Goal: Information Seeking & Learning: Find specific fact

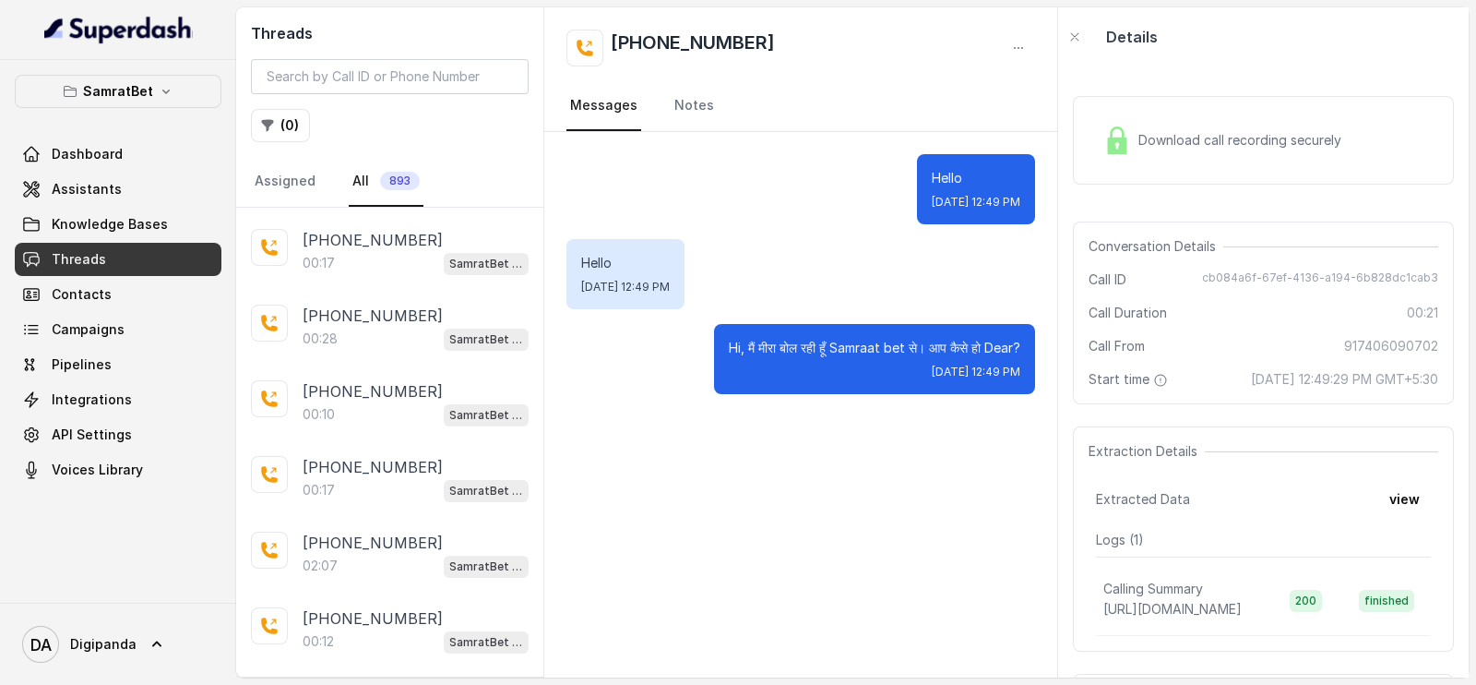
scroll to position [141, 0]
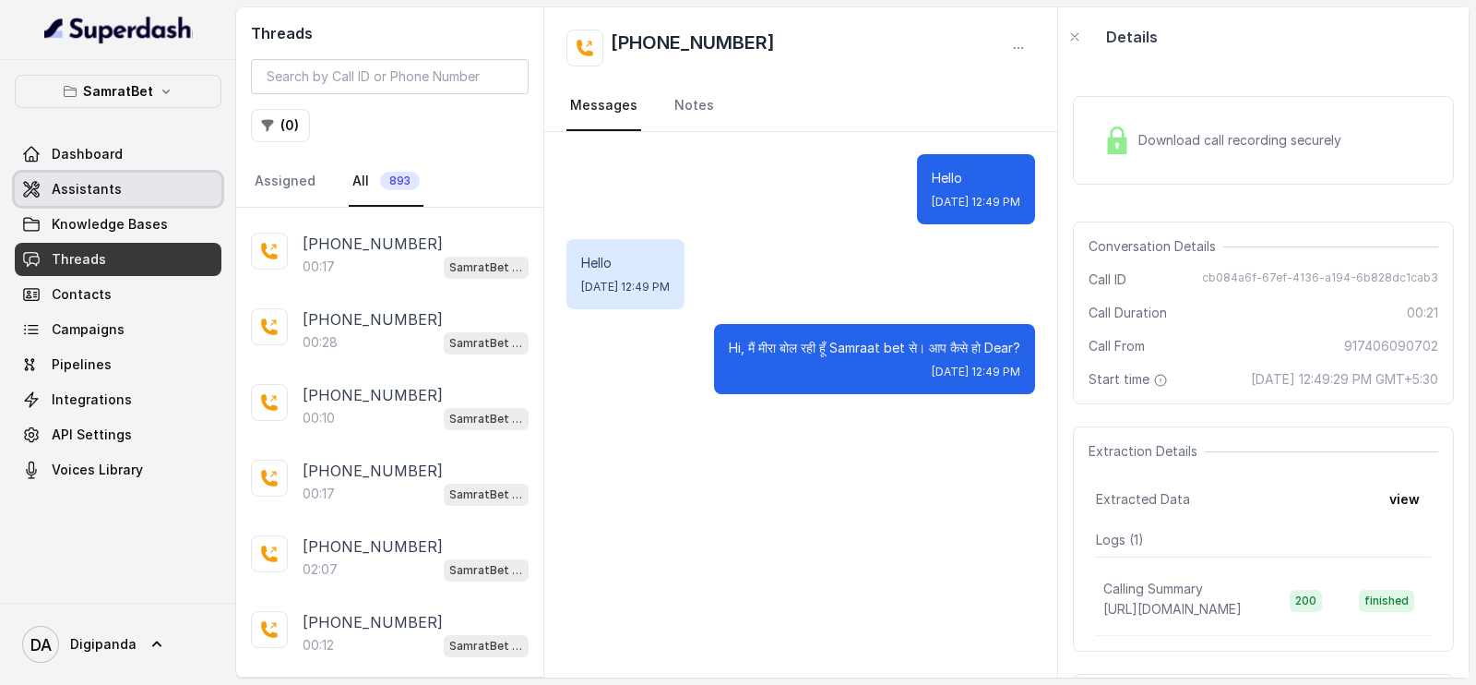
click at [144, 189] on link "Assistants" at bounding box center [118, 189] width 207 height 33
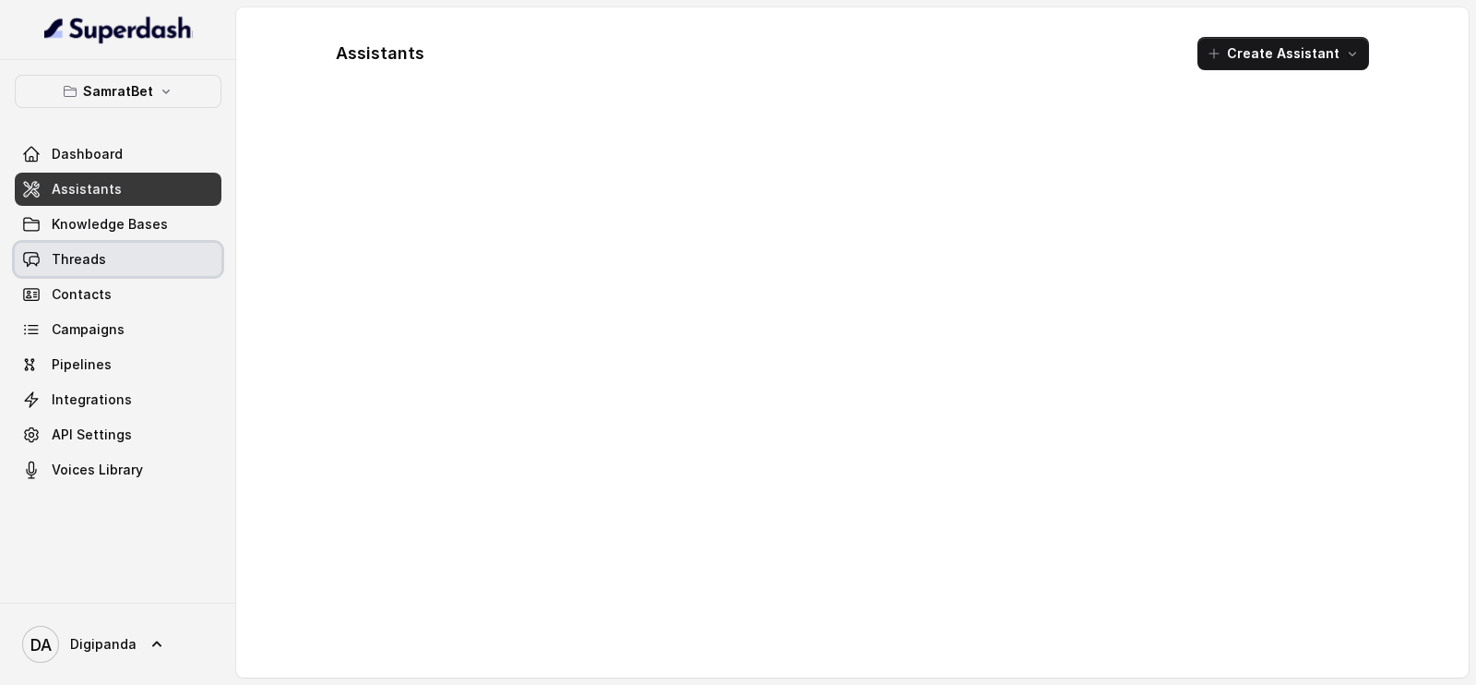
click at [141, 259] on link "Threads" at bounding box center [118, 259] width 207 height 33
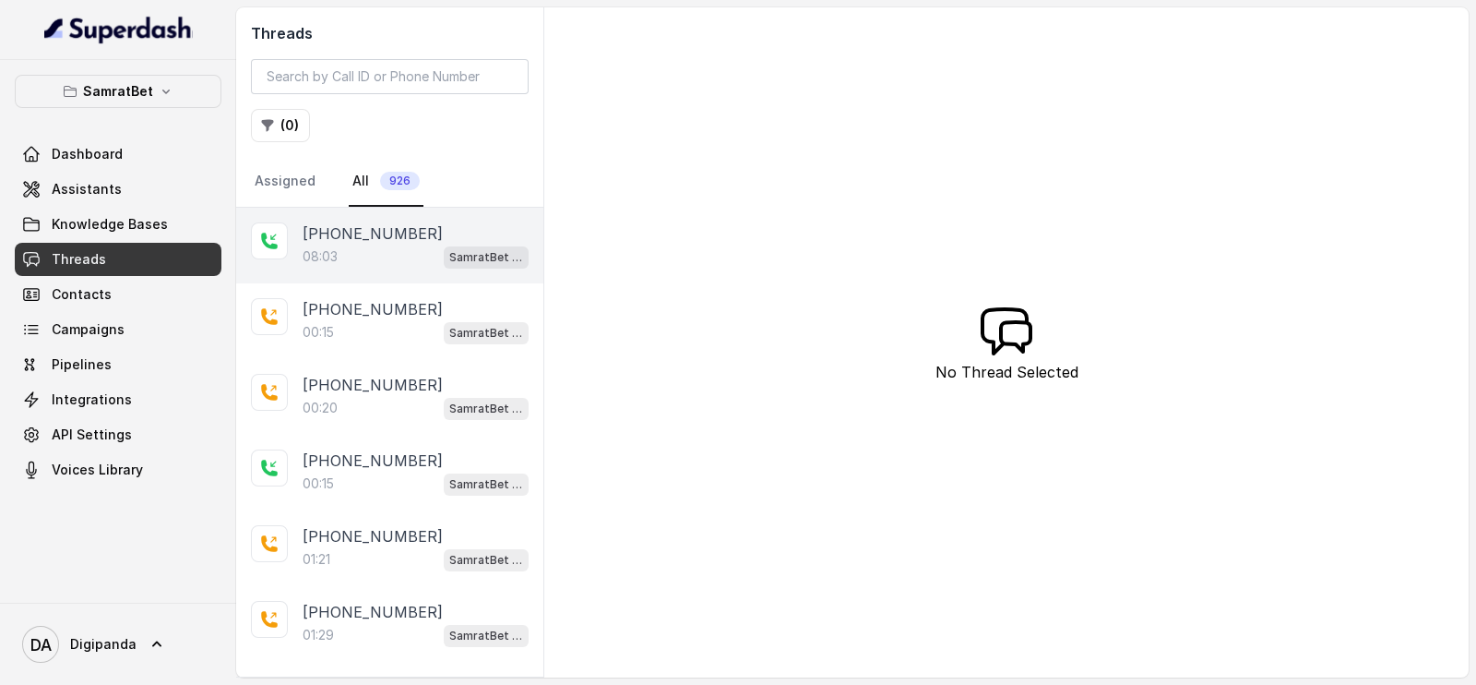
click at [328, 253] on p "08:03" at bounding box center [320, 256] width 35 height 18
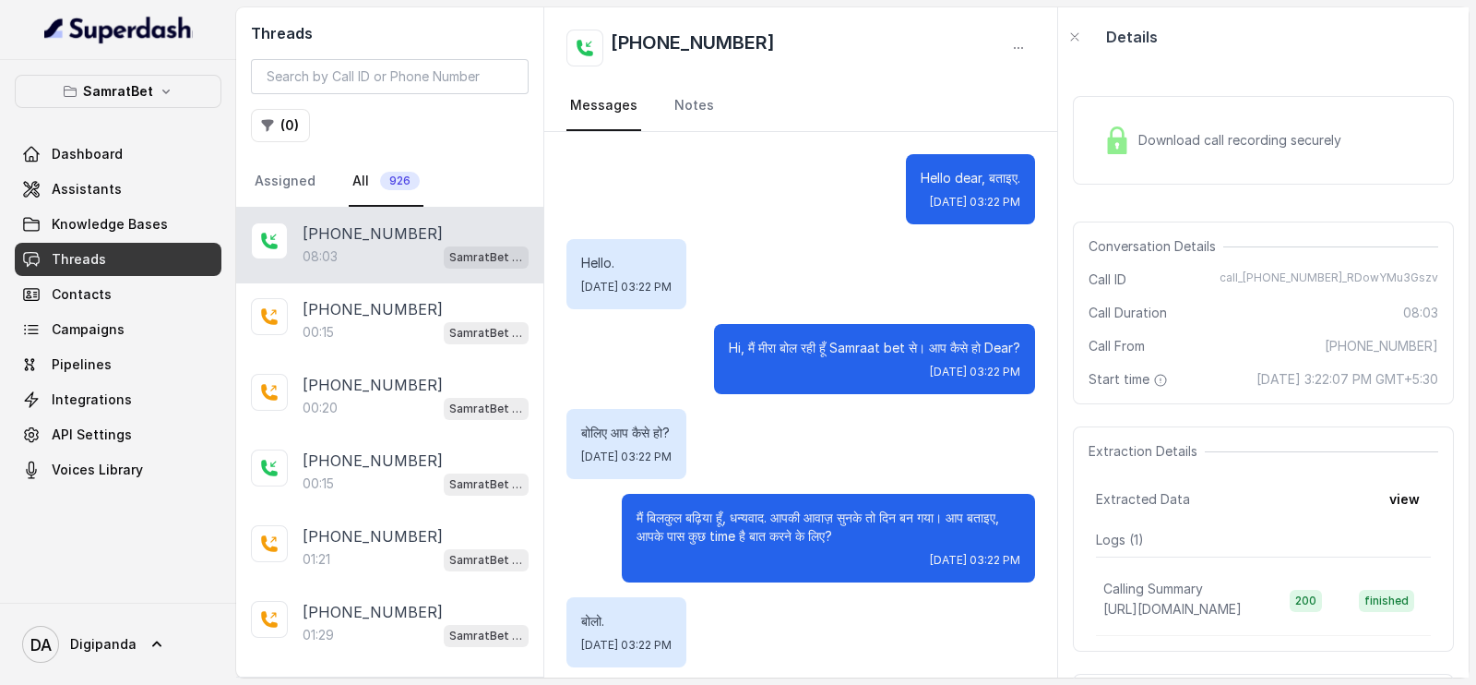
scroll to position [5336, 0]
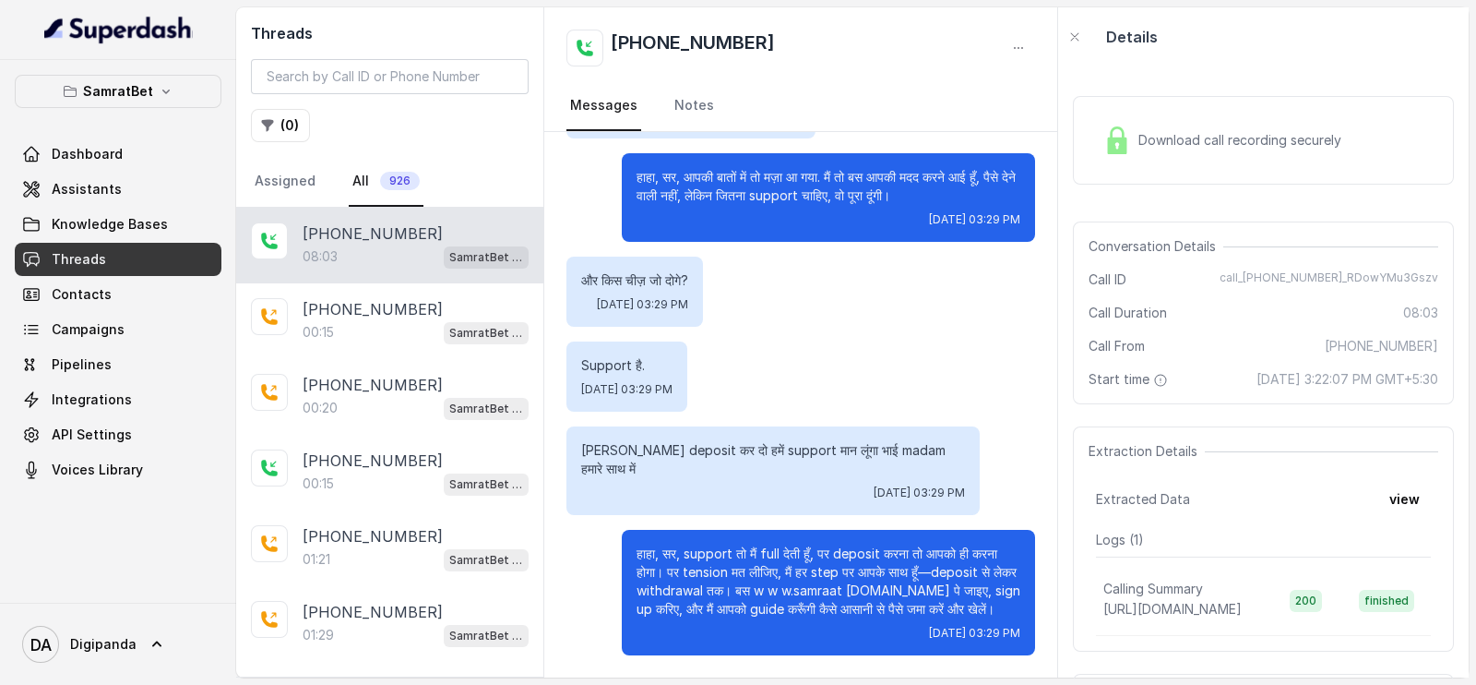
click at [1170, 154] on div "Download call recording securely" at bounding box center [1222, 140] width 253 height 42
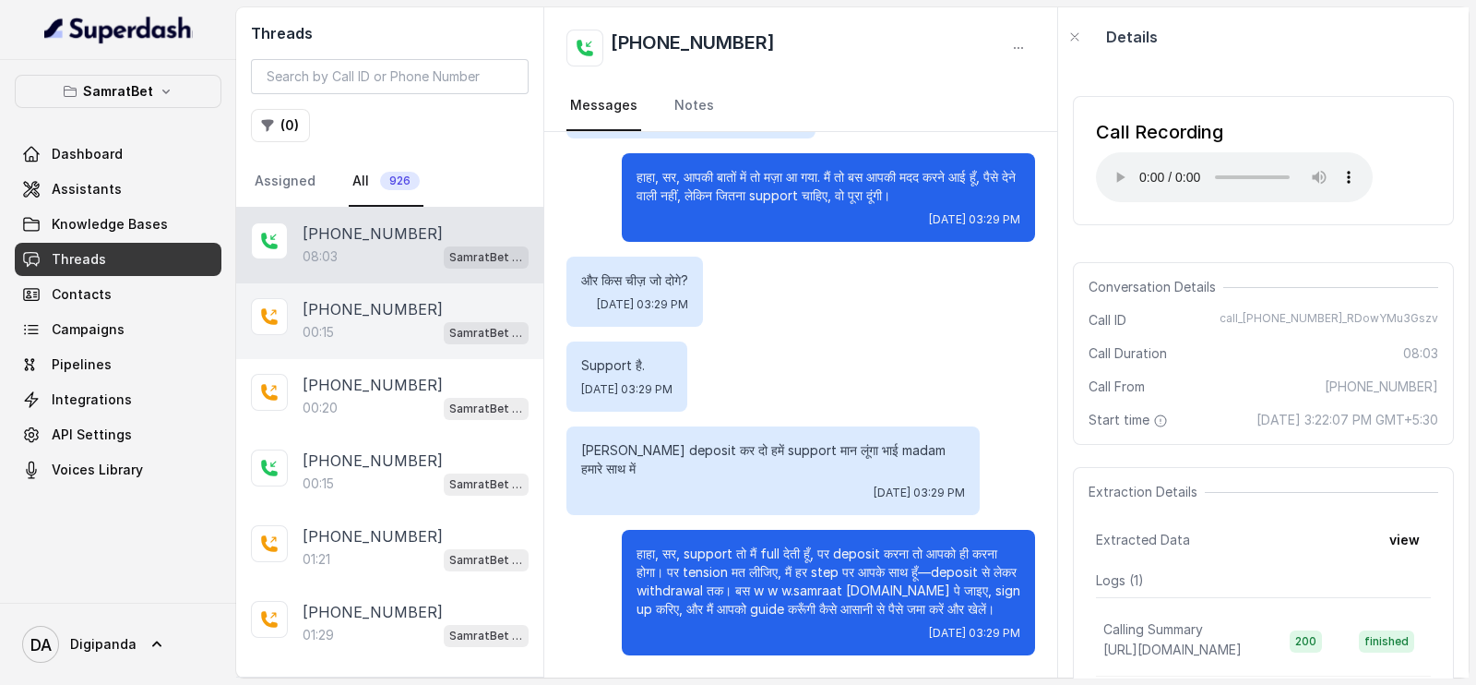
click at [392, 339] on div "00:15 SamratBet agent" at bounding box center [416, 332] width 226 height 24
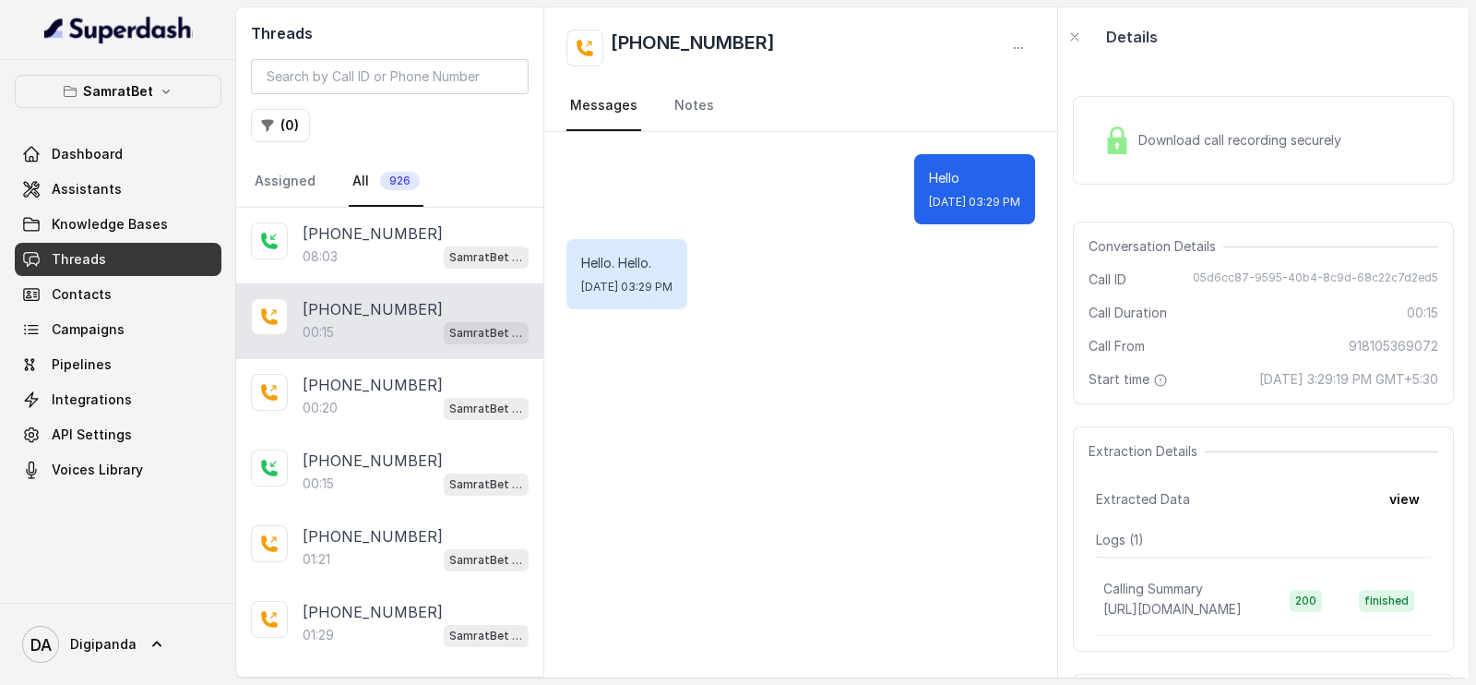
click at [146, 72] on div "SamratBet Dashboard Assistants Knowledge Bases Threads Contacts Campaigns Pipel…" at bounding box center [118, 331] width 236 height 543
click at [149, 90] on p "SamratBet" at bounding box center [118, 91] width 70 height 22
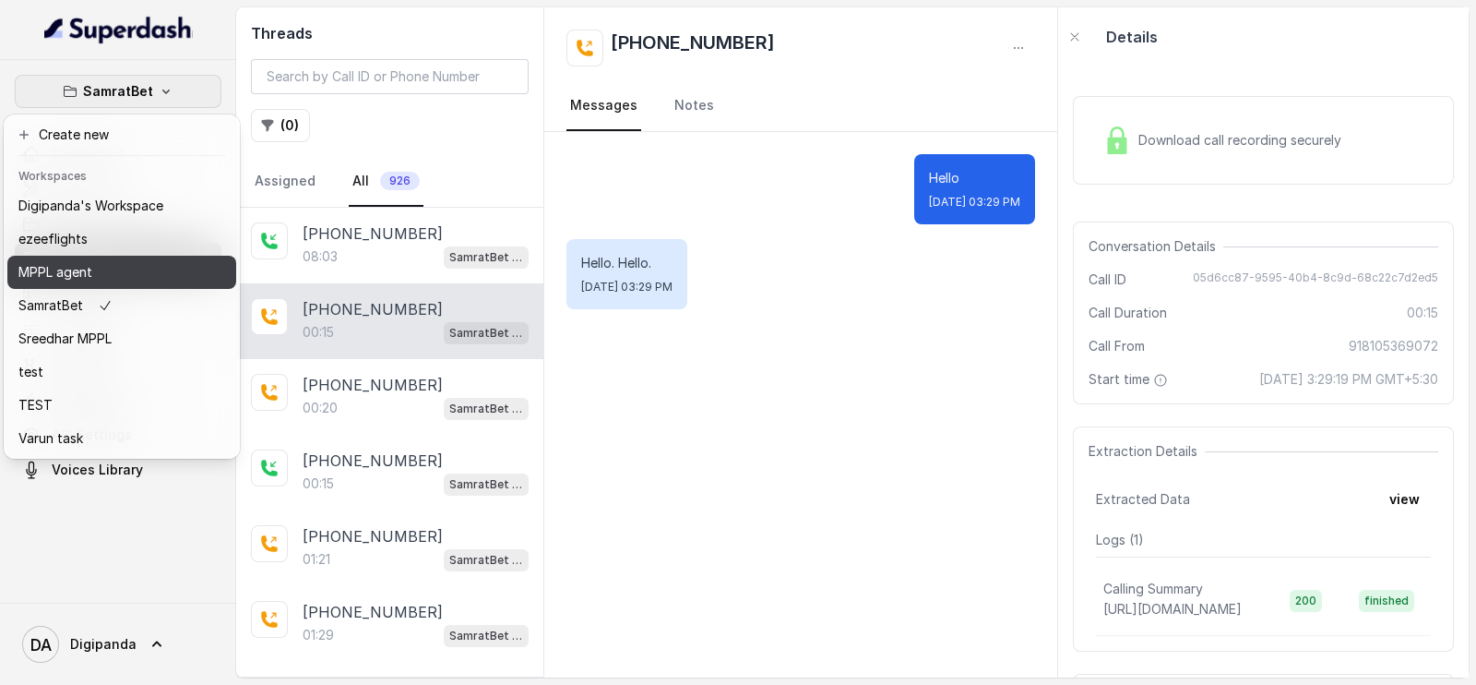
click at [117, 274] on div "MPPL agent" at bounding box center [90, 272] width 145 height 22
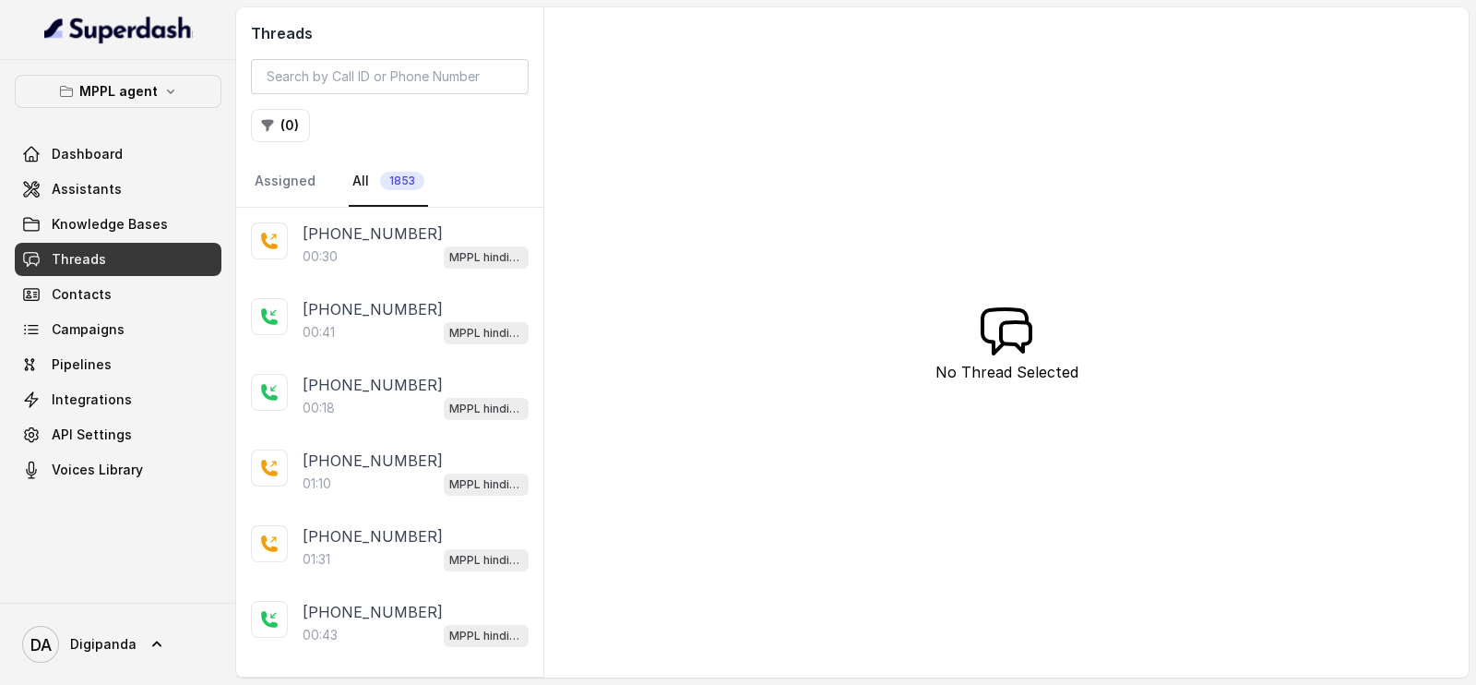
click at [117, 274] on link "Threads" at bounding box center [118, 259] width 207 height 33
click at [412, 70] on input "search" at bounding box center [390, 76] width 278 height 35
paste input "7036368824"
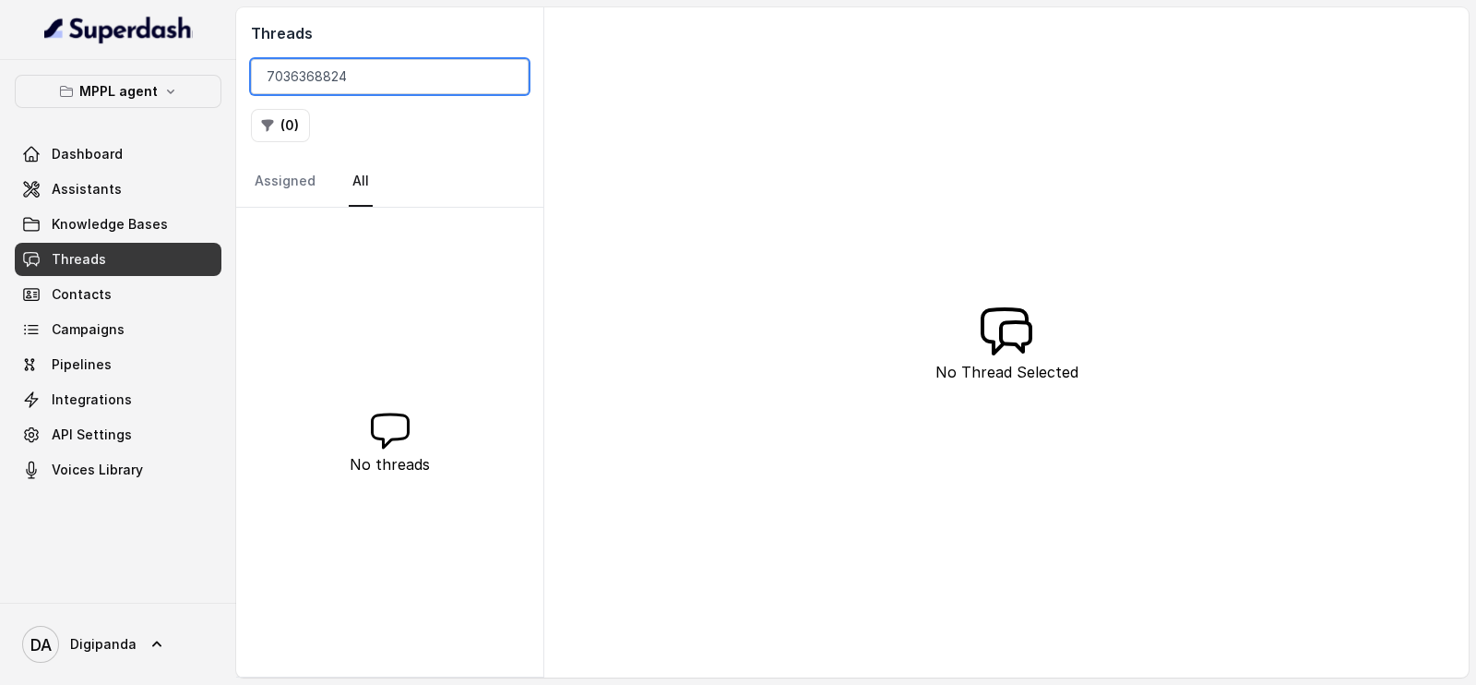
paste input "675843062"
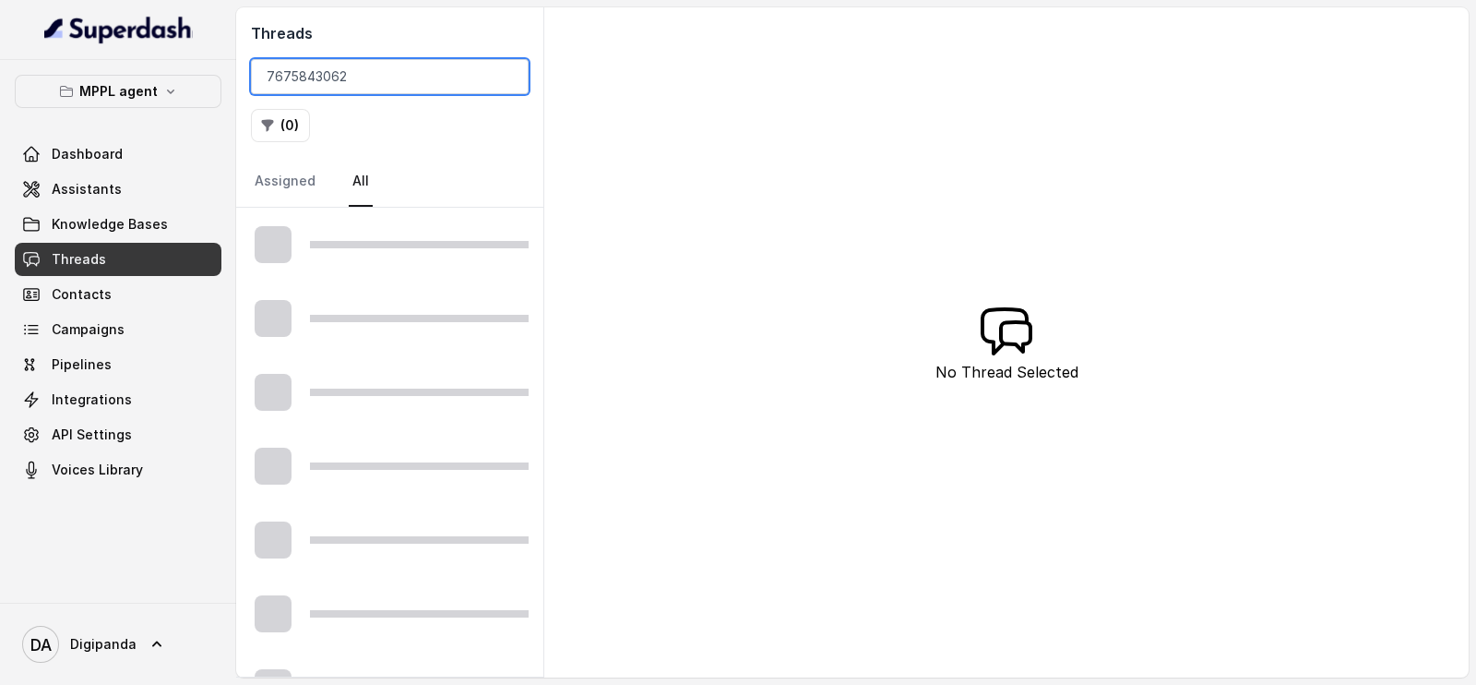
click at [268, 76] on input "7675843062" at bounding box center [390, 76] width 278 height 35
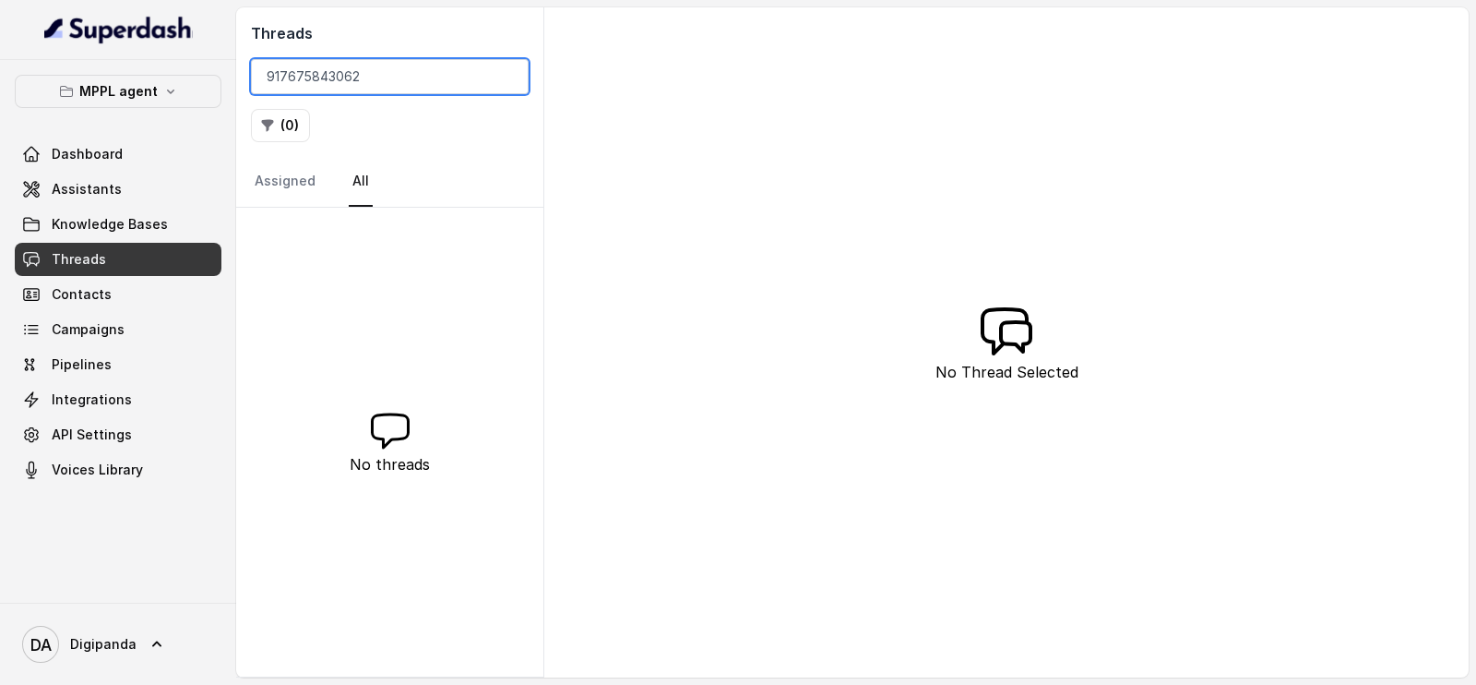
click at [378, 72] on input "917675843062" at bounding box center [390, 76] width 278 height 35
type input "7036368824"
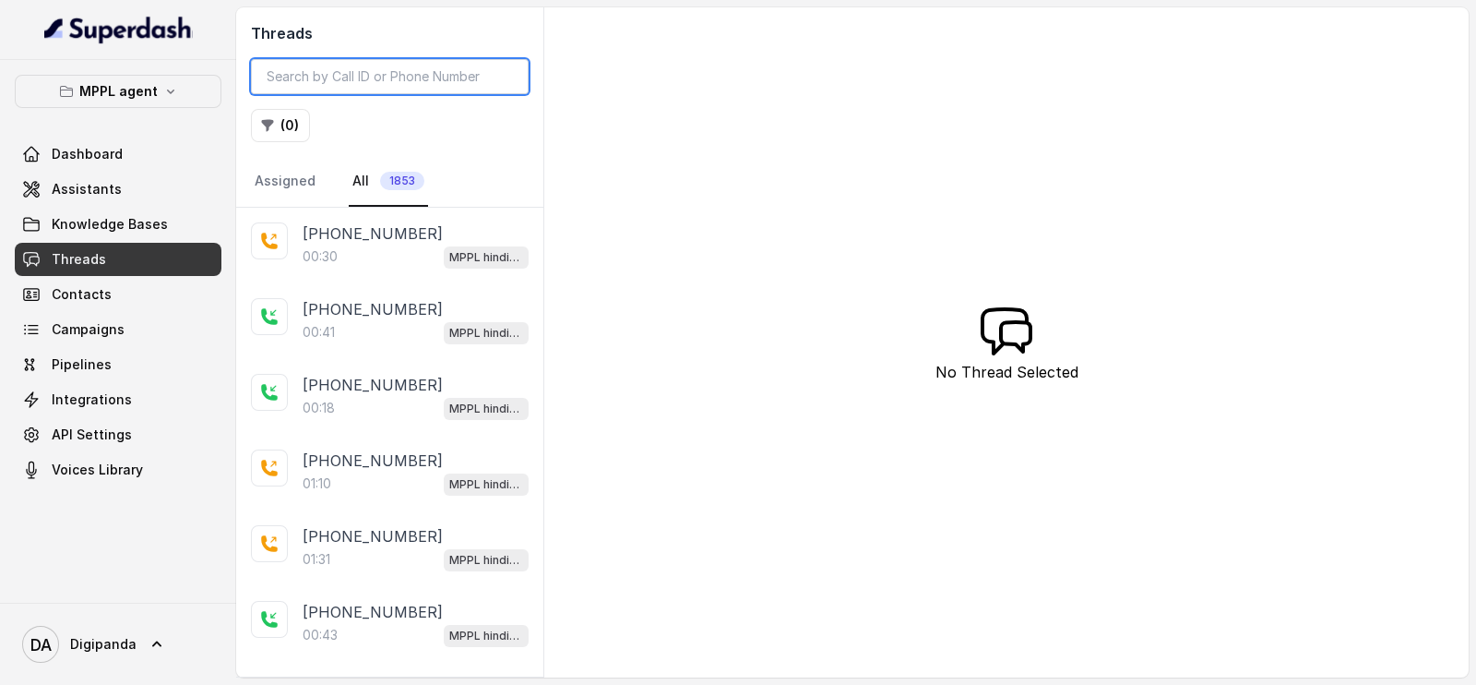
type input "7675843062"
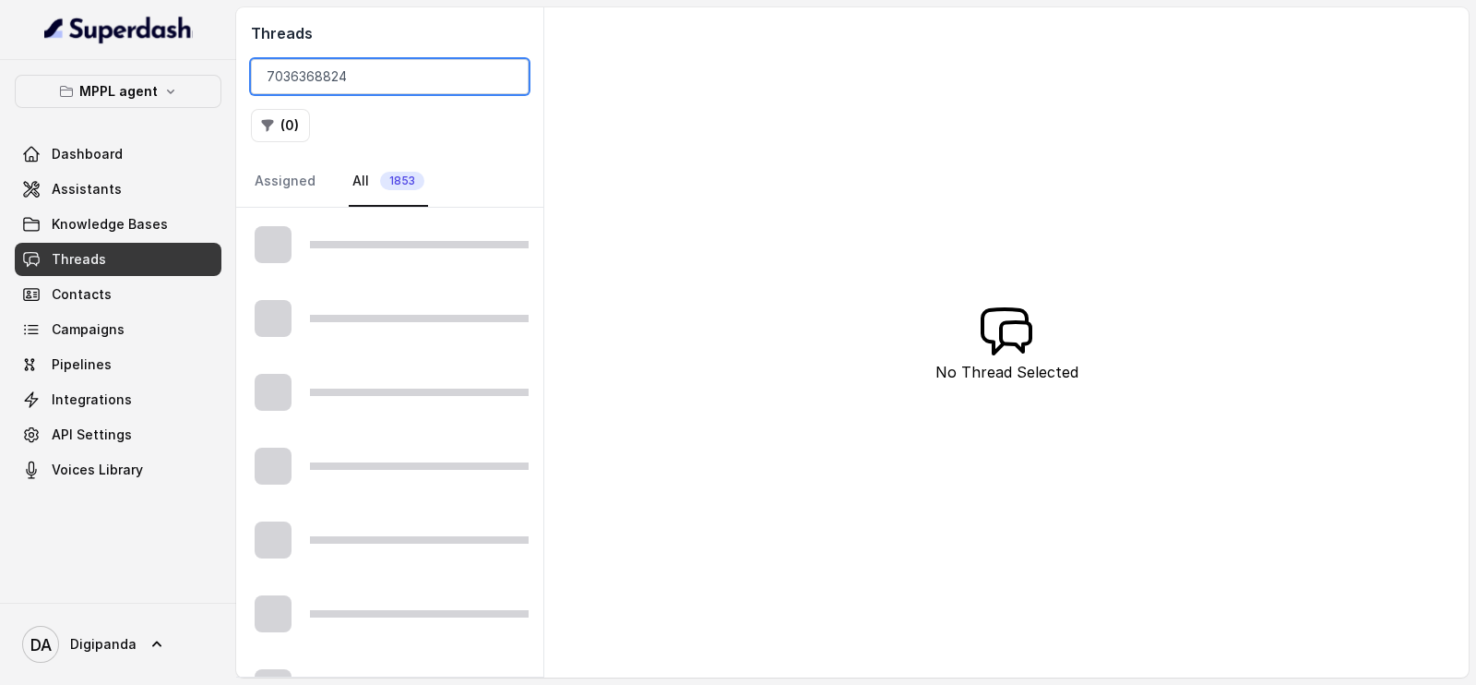
click at [269, 78] on input "7036368824" at bounding box center [390, 76] width 278 height 35
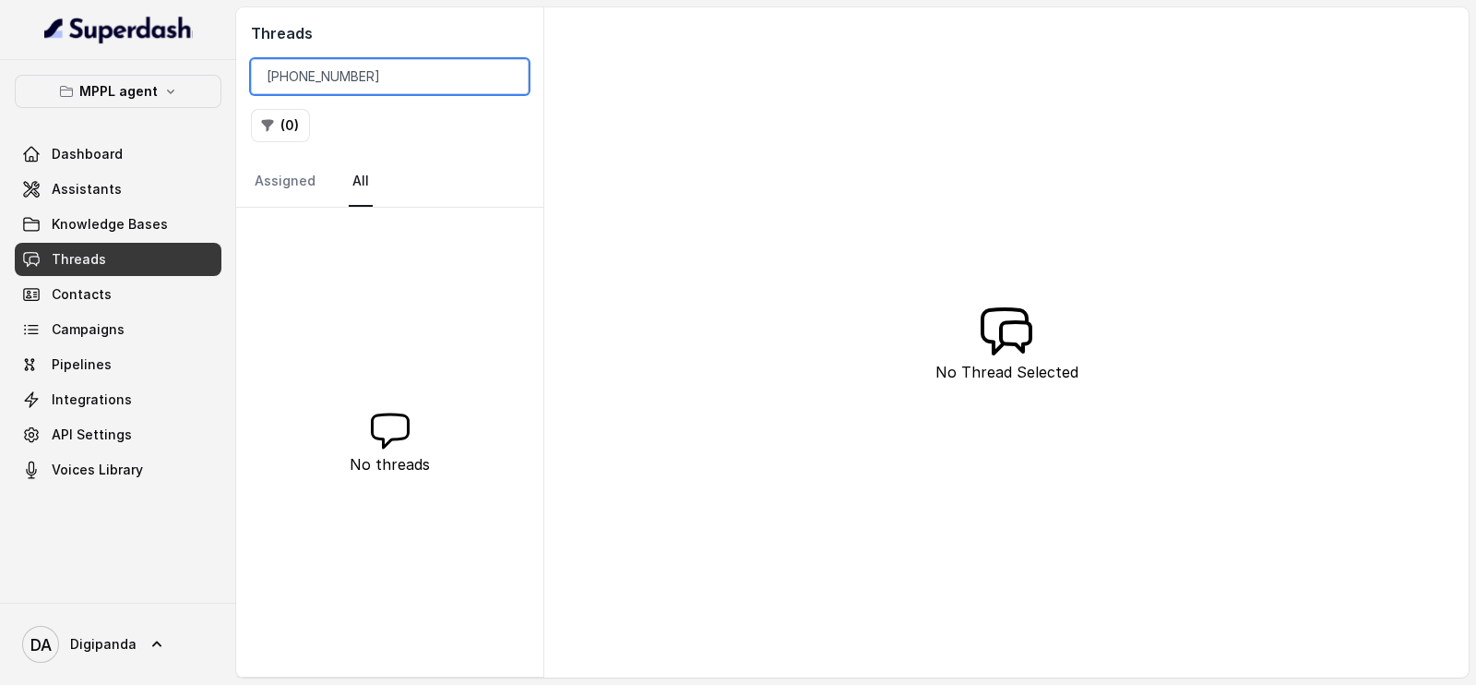
drag, startPoint x: 376, startPoint y: 76, endPoint x: 295, endPoint y: 80, distance: 81.3
click at [295, 80] on input "[PHONE_NUMBER]" at bounding box center [390, 76] width 278 height 35
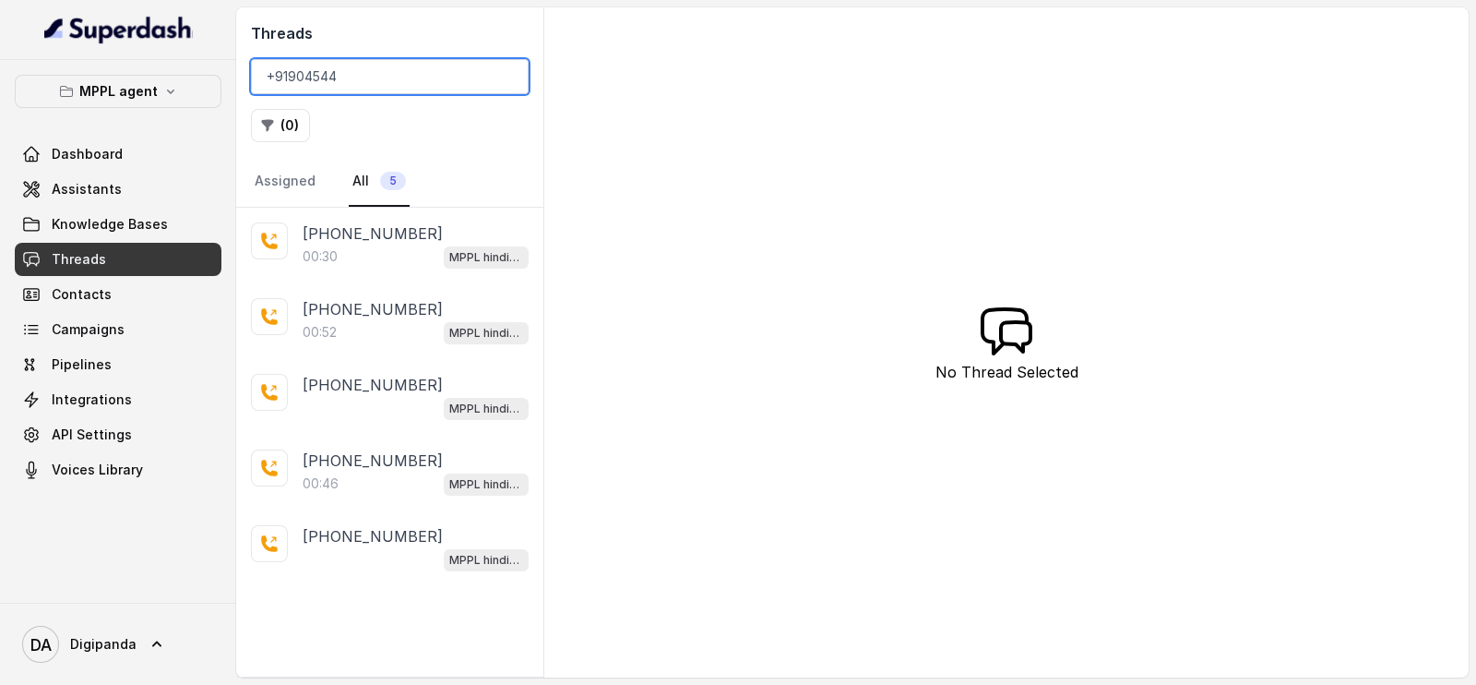
drag, startPoint x: 349, startPoint y: 66, endPoint x: 290, endPoint y: 68, distance: 59.1
click at [290, 68] on input "+91904544" at bounding box center [390, 76] width 278 height 35
paste input "8008123479"
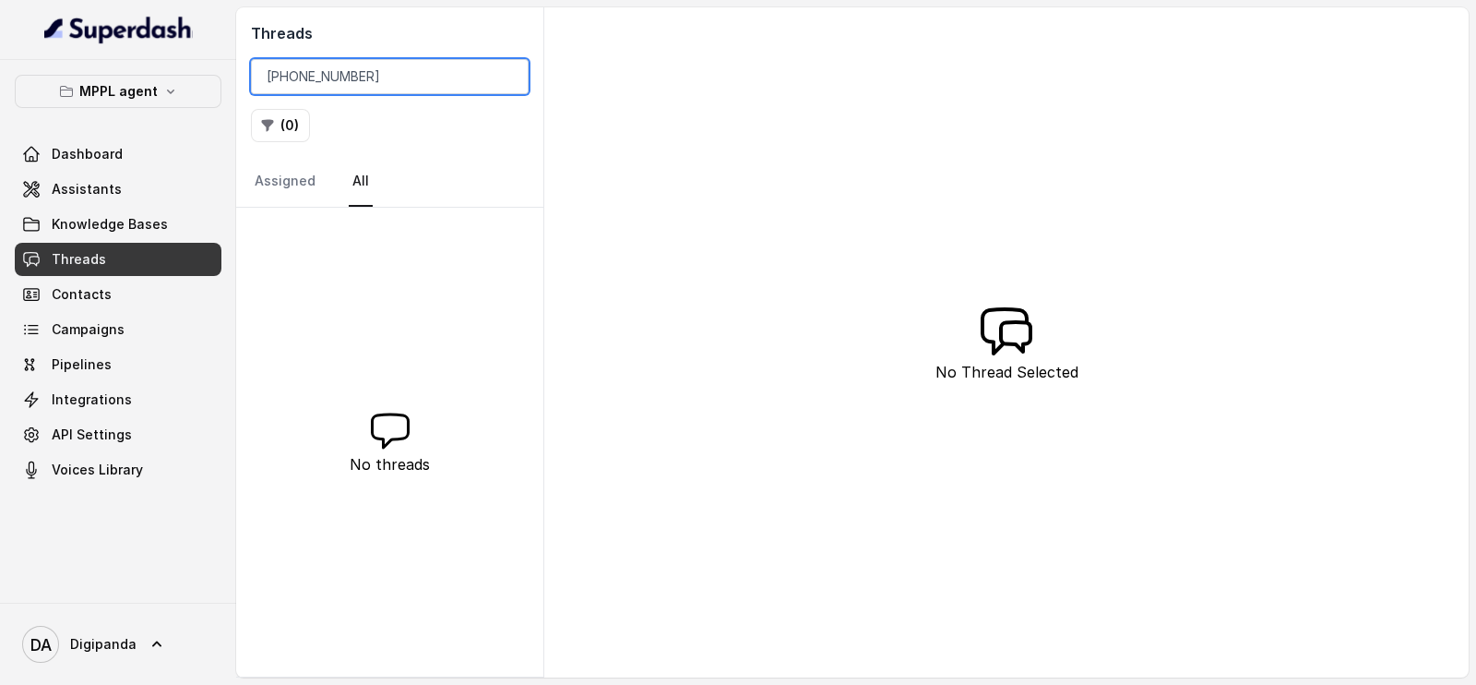
drag, startPoint x: 388, startPoint y: 71, endPoint x: 289, endPoint y: 80, distance: 99.2
click at [289, 80] on input "[PHONE_NUMBER]" at bounding box center [390, 76] width 278 height 35
paste input "919989537270"
click at [304, 75] on input "[PHONE_NUMBER]" at bounding box center [390, 76] width 278 height 35
type input "[PHONE_NUMBER]"
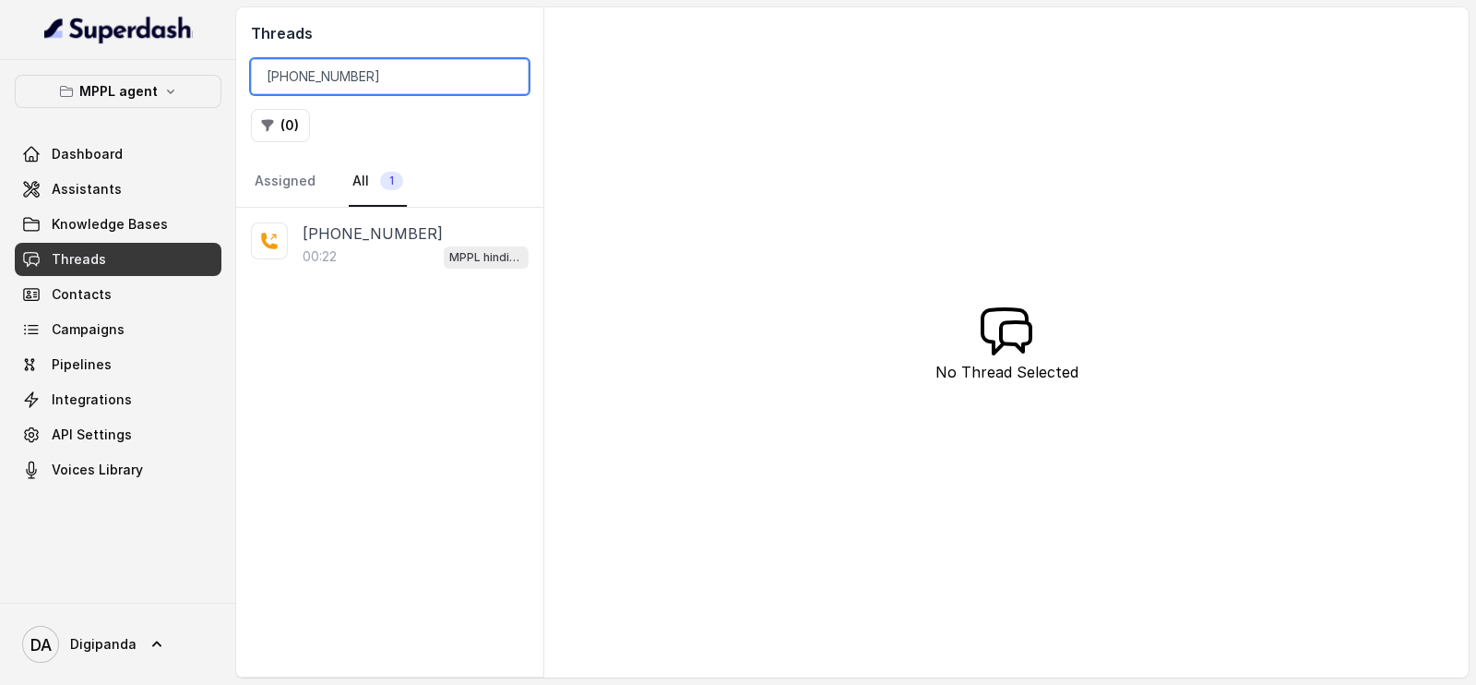
click at [513, 77] on input "[PHONE_NUMBER]" at bounding box center [390, 76] width 278 height 35
click at [501, 77] on input "[PHONE_NUMBER]" at bounding box center [390, 76] width 278 height 35
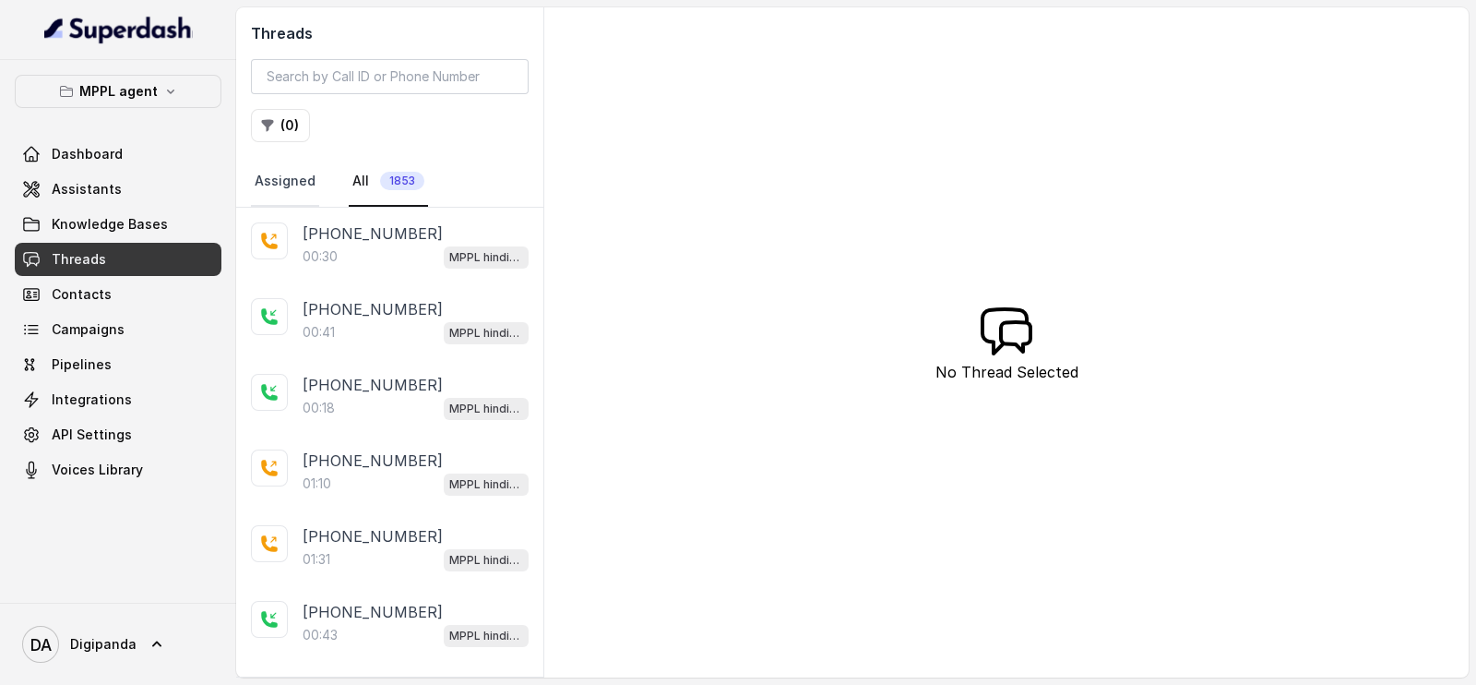
click at [281, 185] on link "Assigned" at bounding box center [285, 182] width 68 height 50
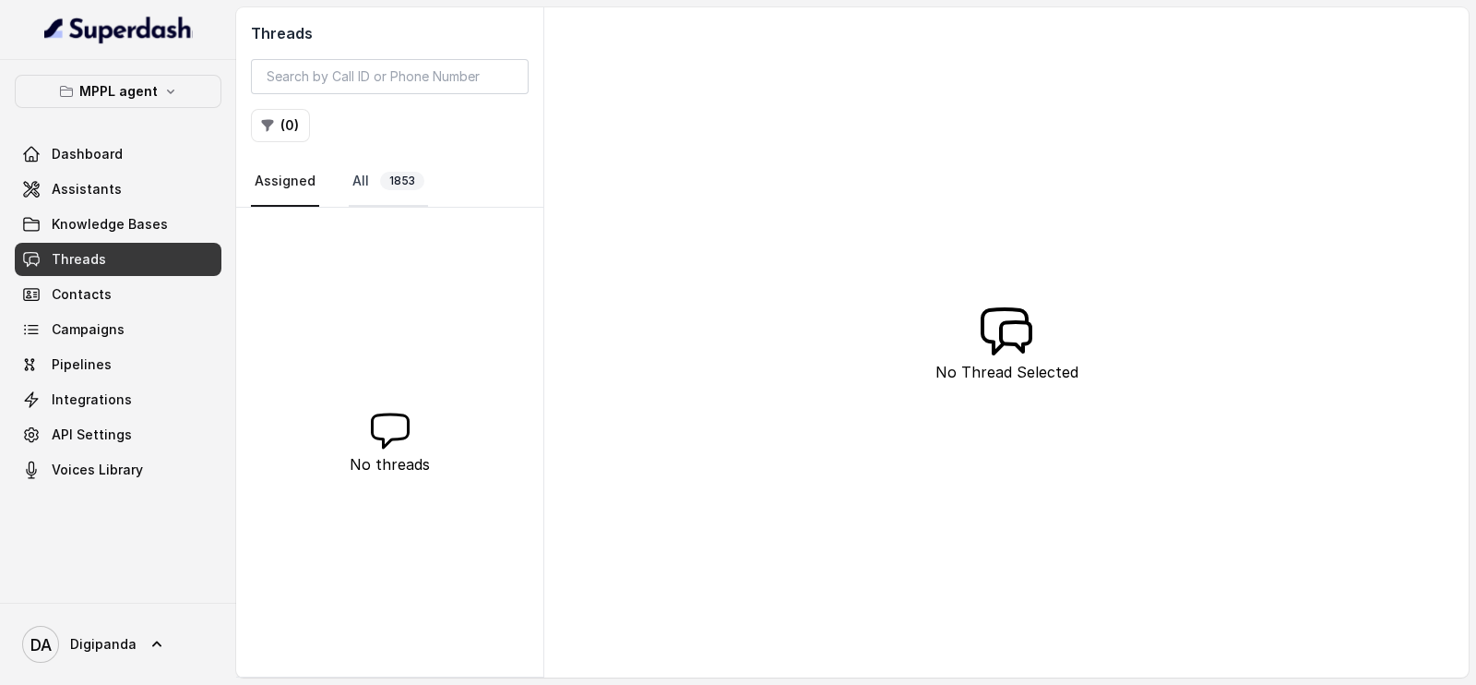
click at [376, 185] on link "All 1853" at bounding box center [388, 182] width 79 height 50
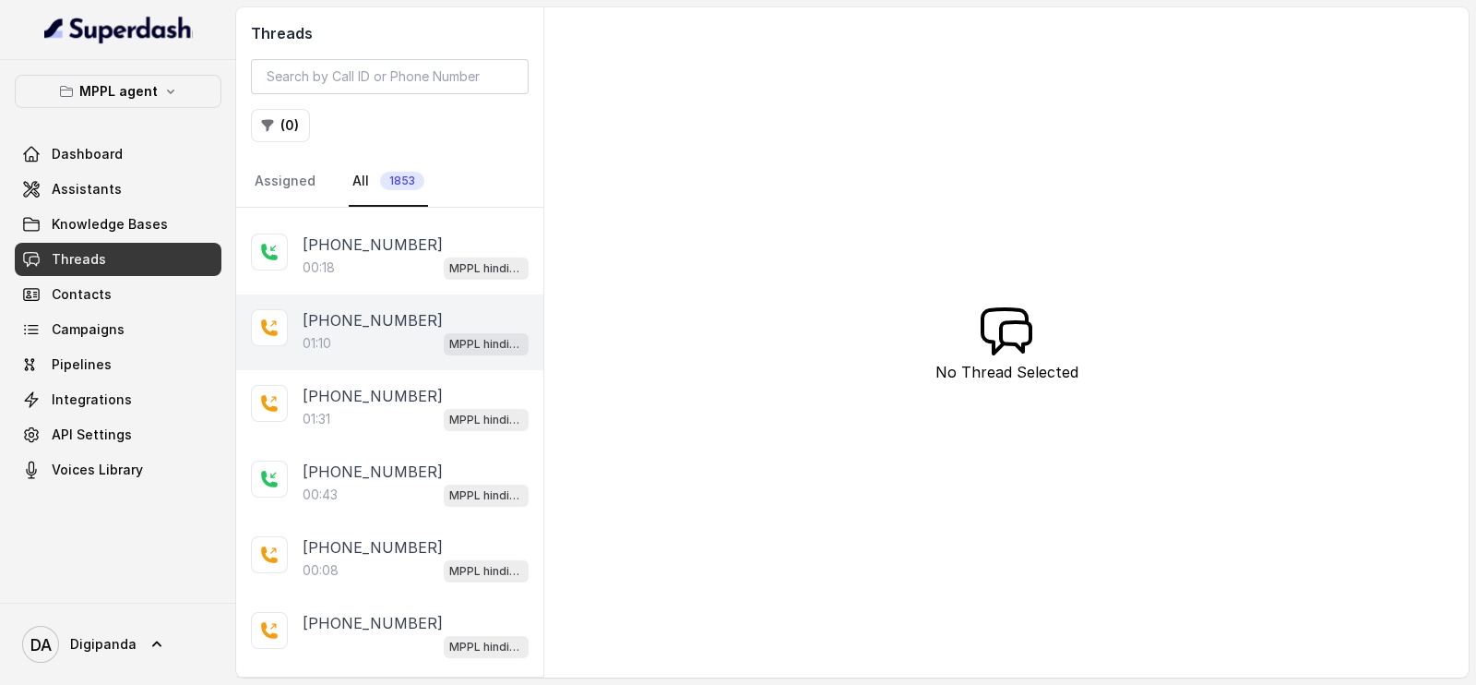
scroll to position [146, 0]
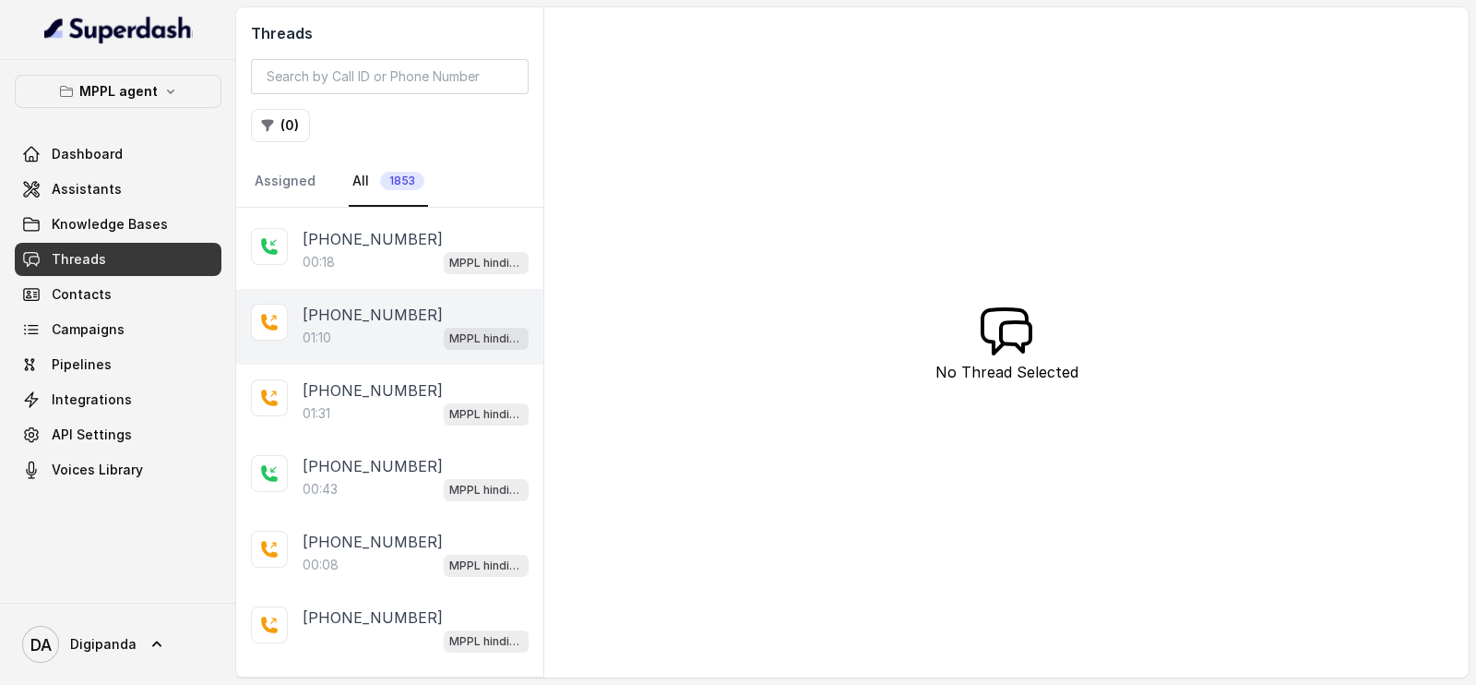
click at [376, 366] on div "[PHONE_NUMBER]:31 MPPL hindi-english assistant" at bounding box center [389, 402] width 307 height 76
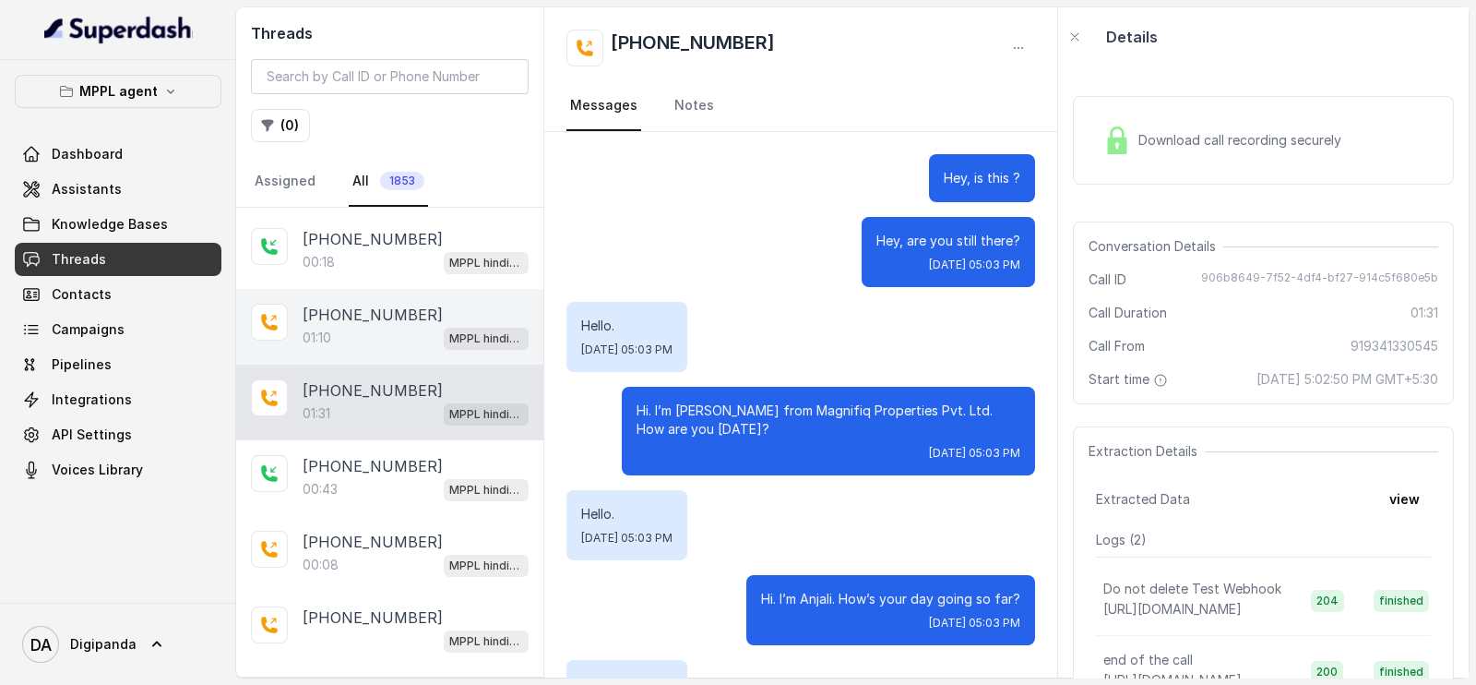
scroll to position [458, 0]
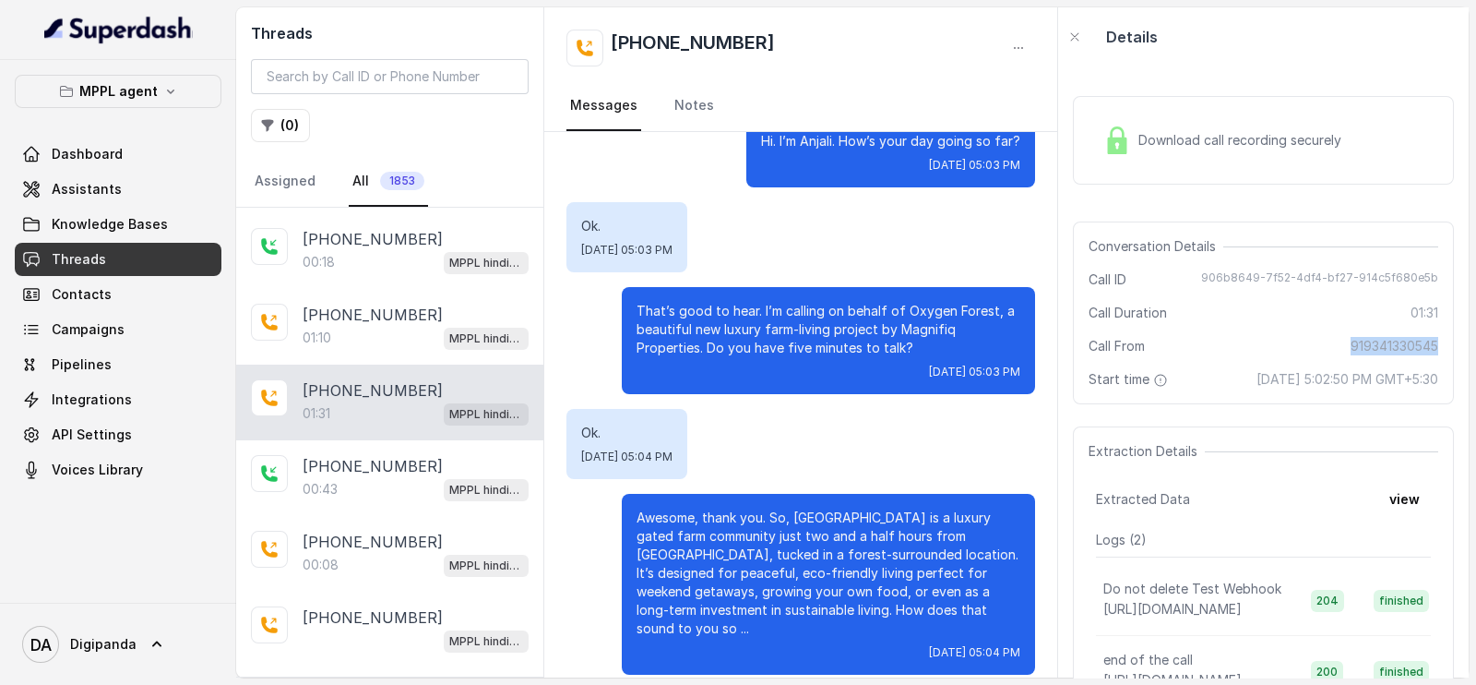
drag, startPoint x: 1426, startPoint y: 348, endPoint x: 1331, endPoint y: 349, distance: 94.1
click at [1331, 349] on div "Conversation Details Call ID 906b8649-7f52-4df4-bf27-914c5f680e5b Call Duration…" at bounding box center [1263, 312] width 381 height 183
copy span "919341330545"
